Goal: Task Accomplishment & Management: Manage account settings

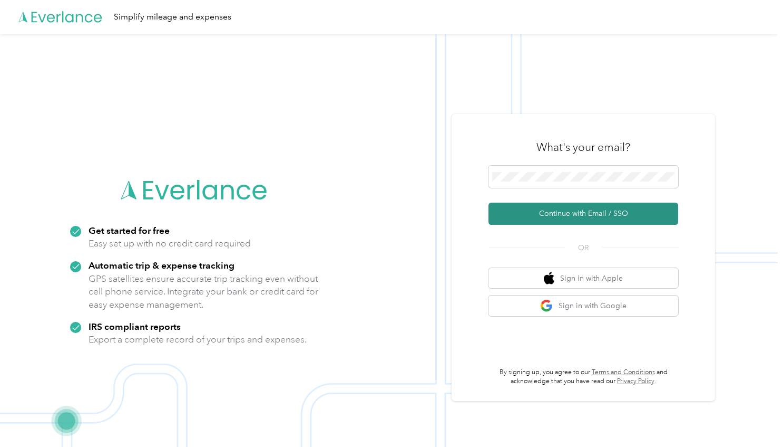
click at [562, 215] on button "Continue with Email / SSO" at bounding box center [584, 213] width 190 height 22
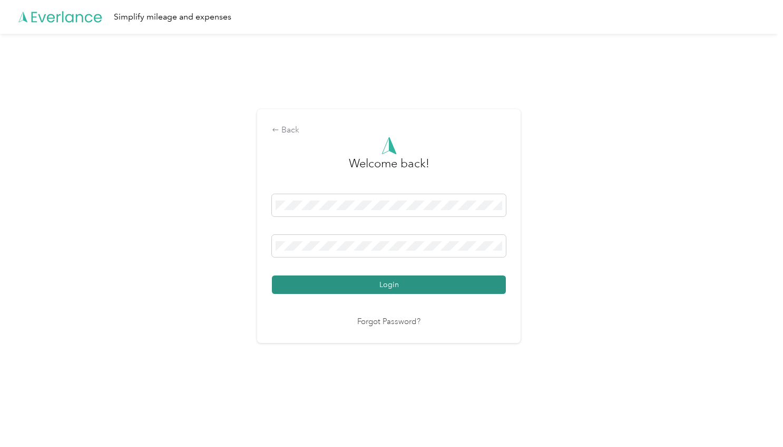
click at [409, 284] on button "Login" at bounding box center [389, 284] width 234 height 18
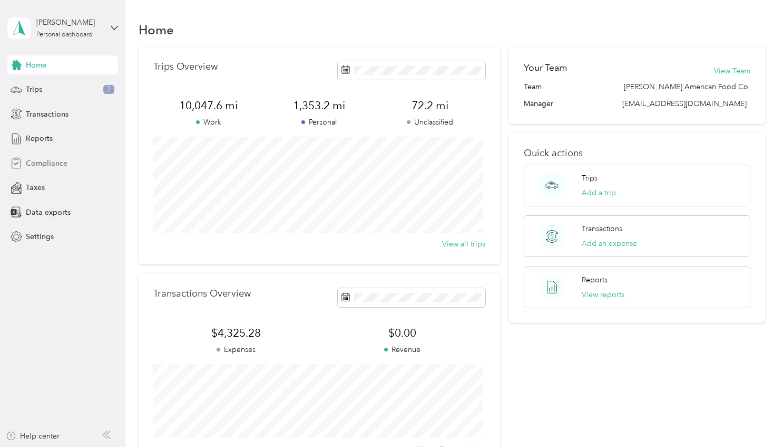
click at [41, 164] on span "Compliance" at bounding box center [47, 163] width 42 height 11
